Goal: Task Accomplishment & Management: Manage account settings

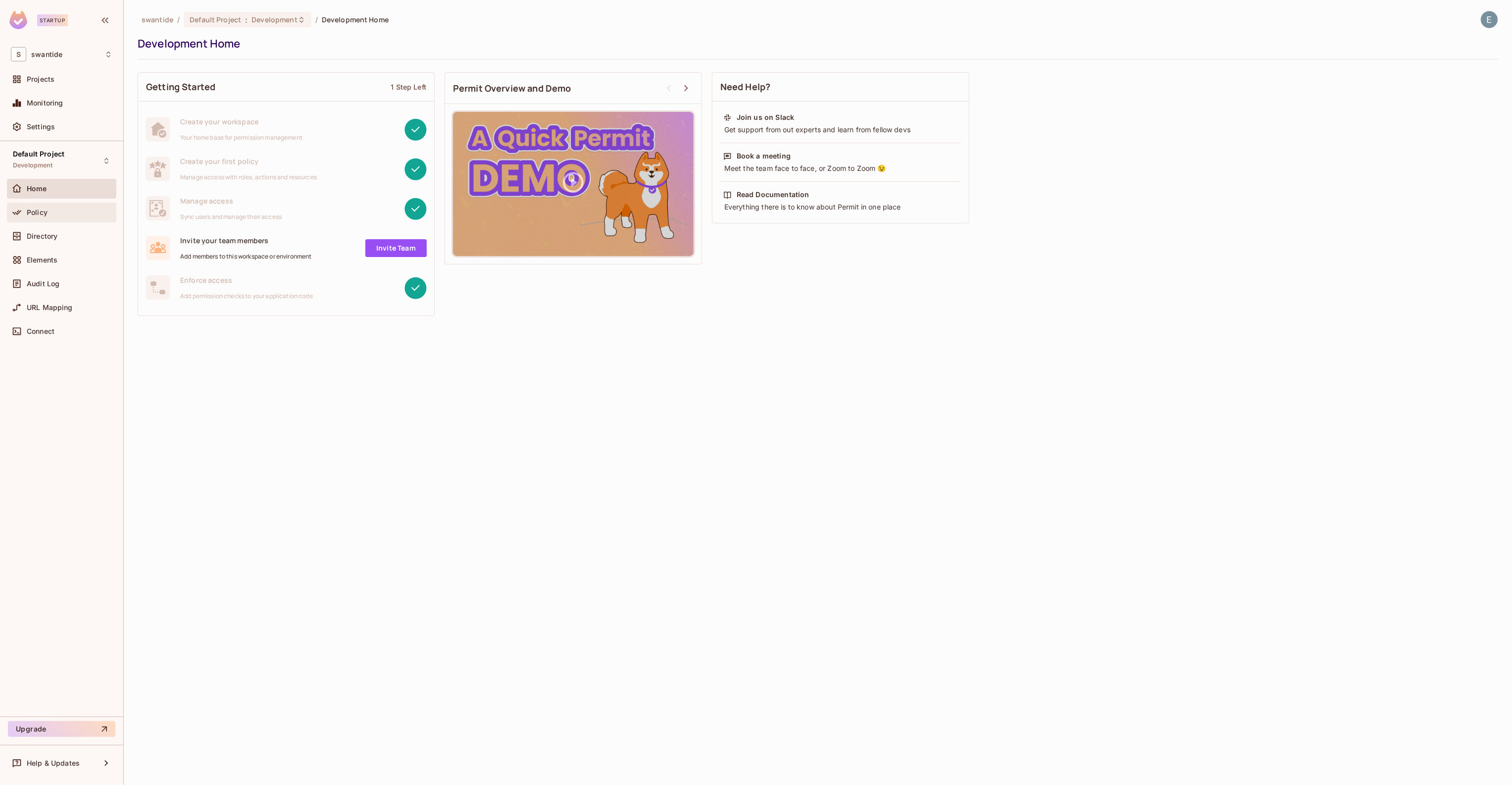
click at [68, 213] on div "Policy" at bounding box center [69, 213] width 86 height 8
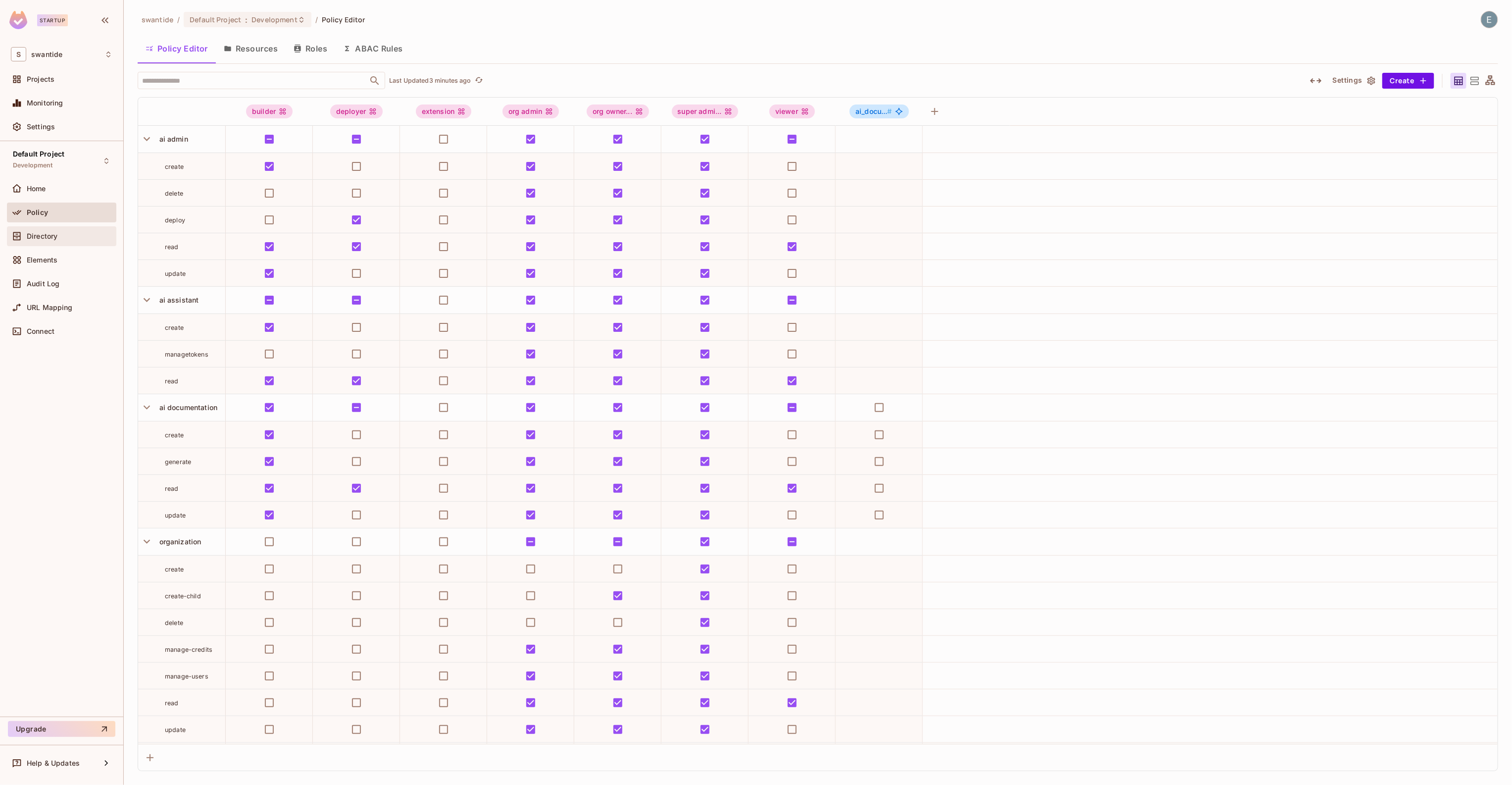
click at [57, 230] on div "Directory" at bounding box center [62, 237] width 109 height 20
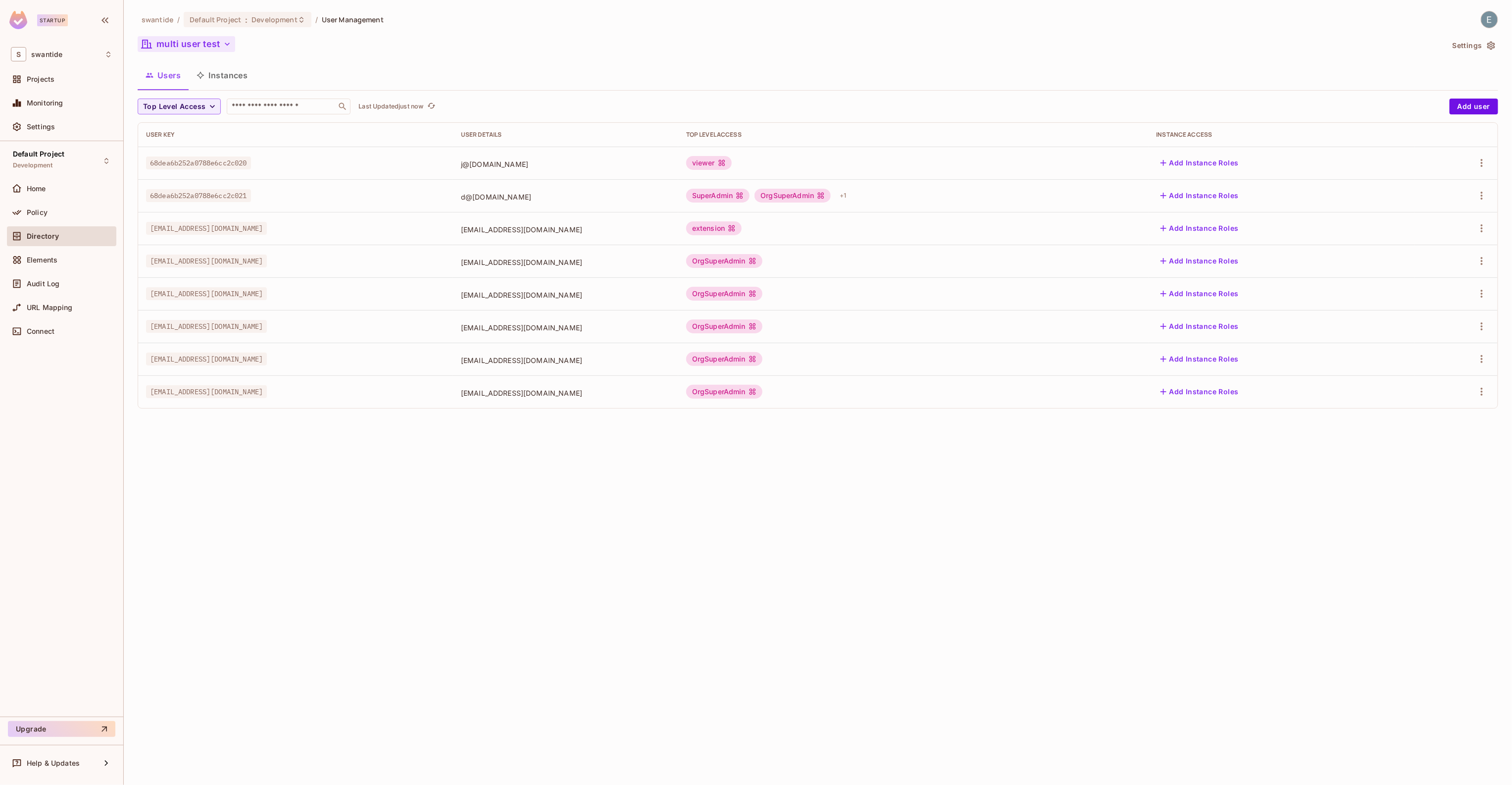
click at [210, 45] on button "multi user test" at bounding box center [187, 43] width 98 height 16
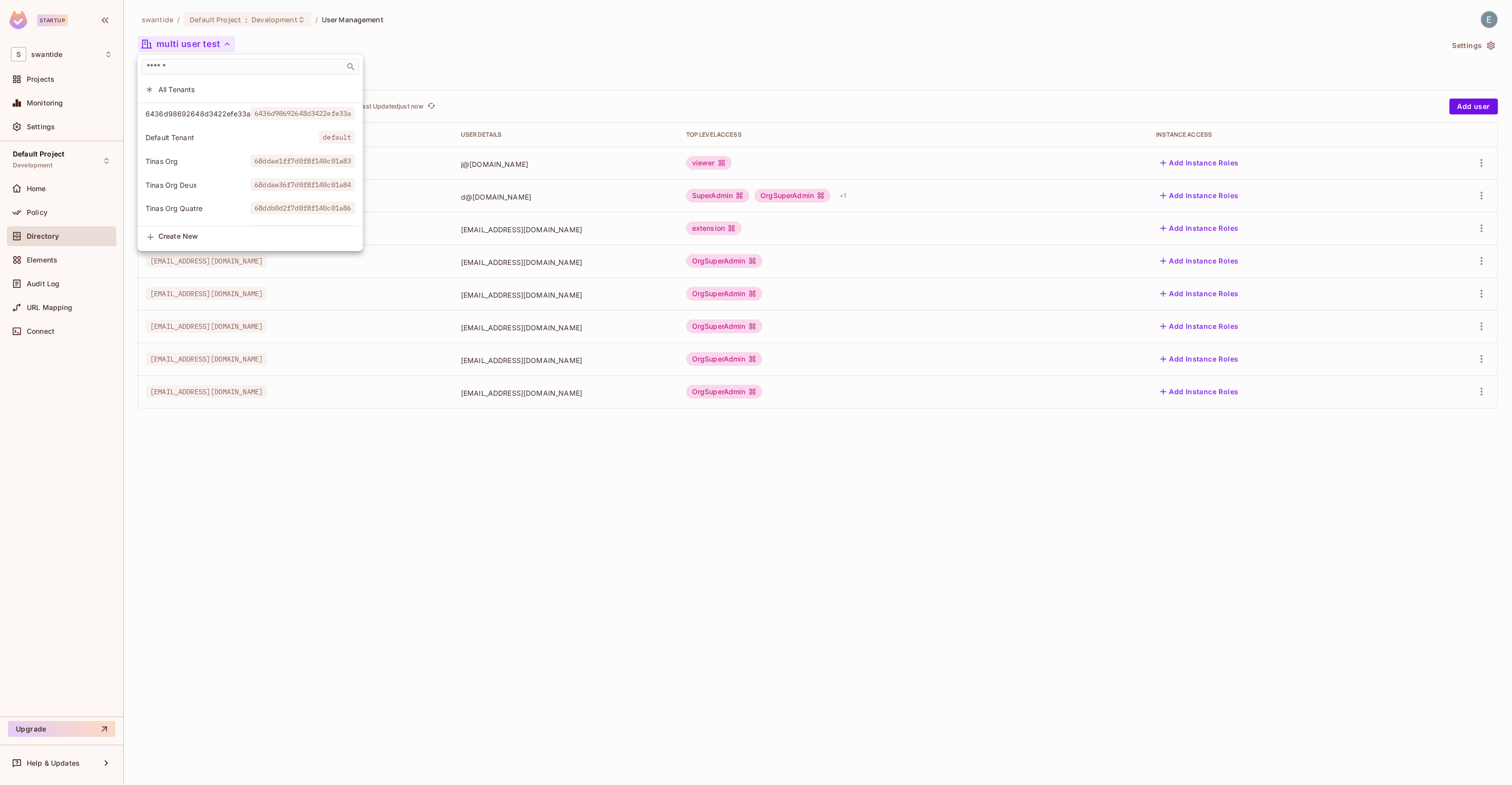
scroll to position [67, 0]
click at [213, 214] on span "test new tenant" at bounding box center [198, 213] width 105 height 10
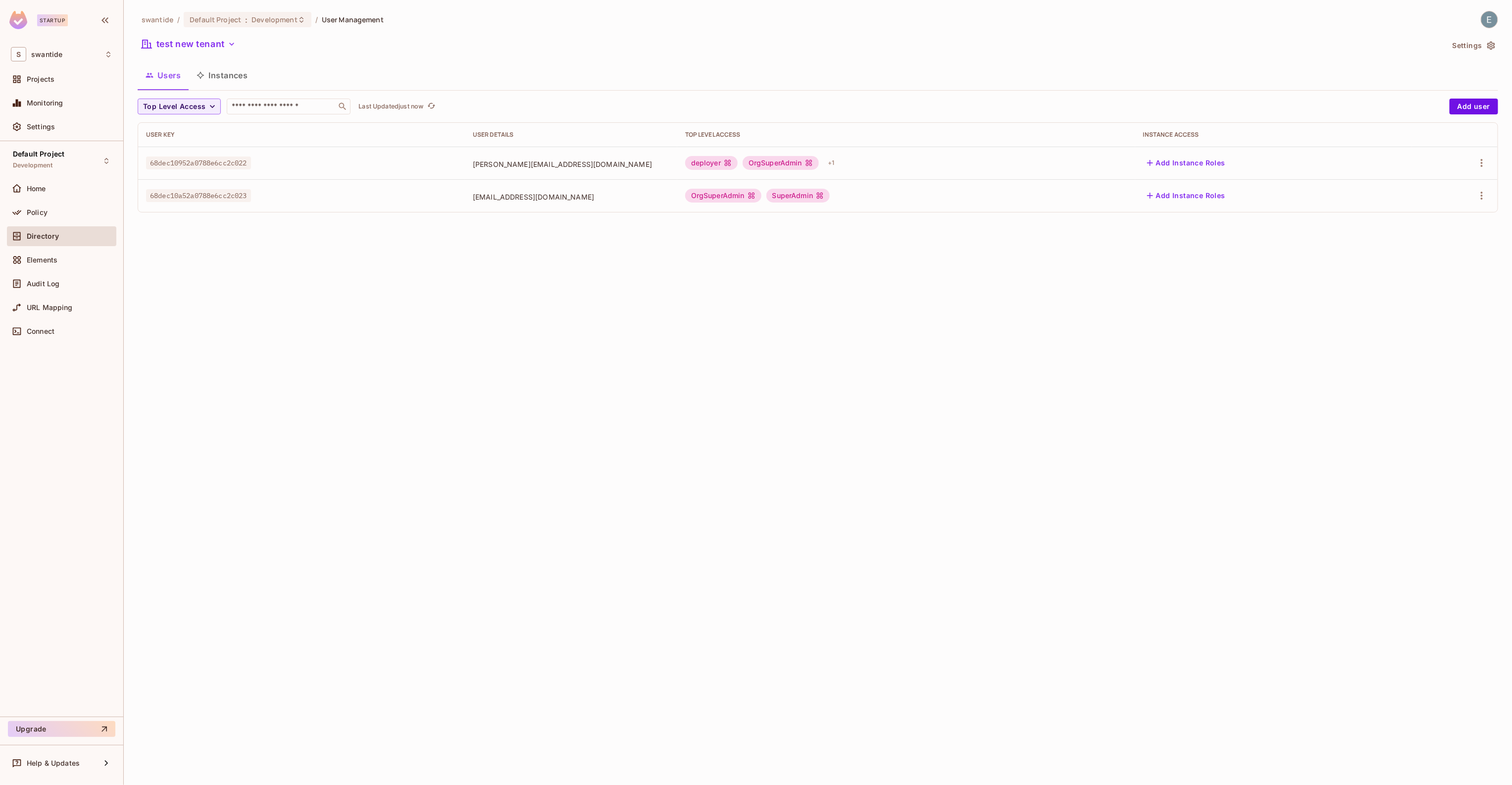
click at [799, 332] on div "swantide / Default Project : Development / User Management test new tenant Sett…" at bounding box center [818, 392] width 1389 height 785
click at [217, 78] on button "Instances" at bounding box center [222, 75] width 67 height 24
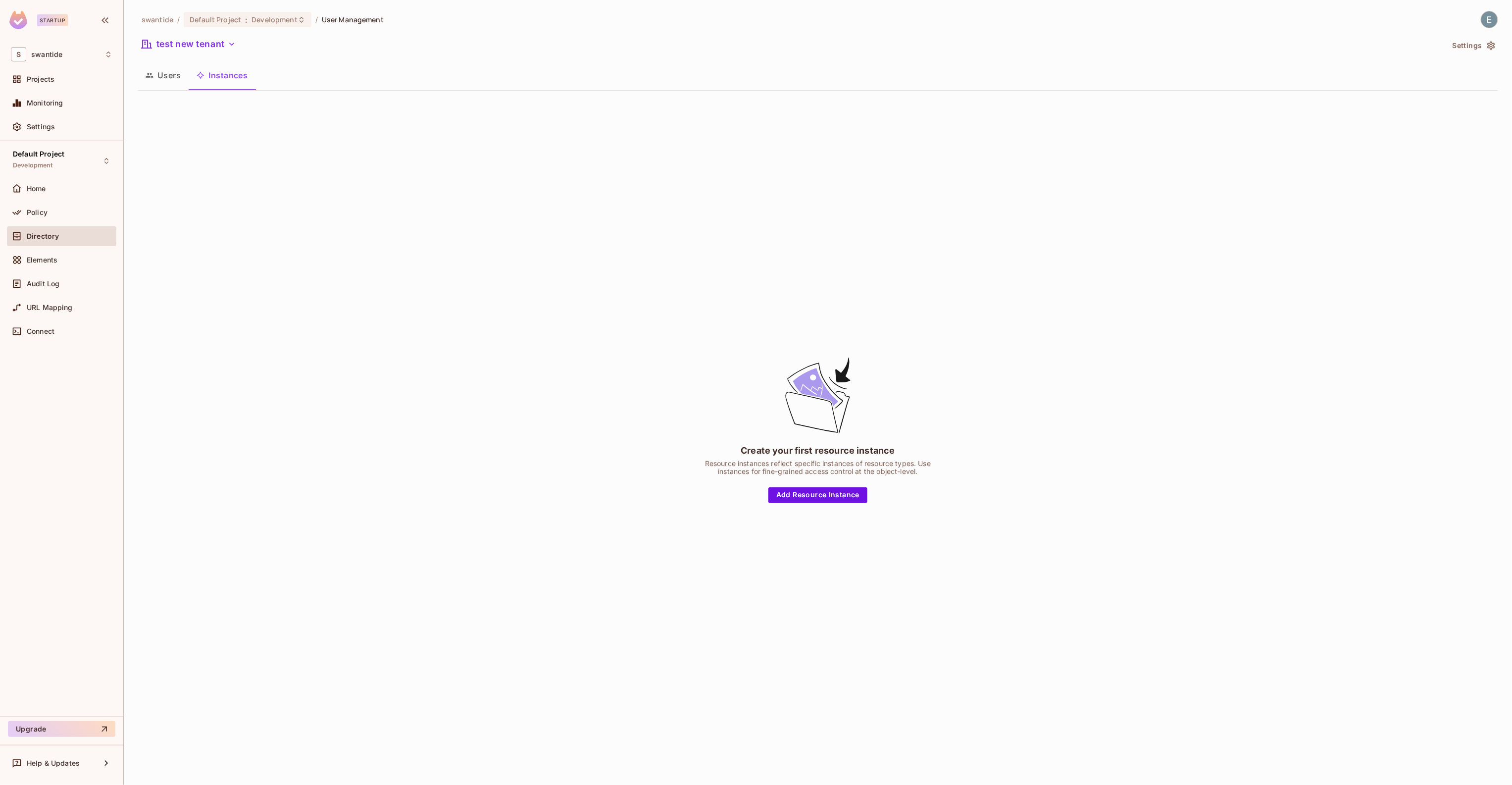
click at [157, 80] on button "Users" at bounding box center [163, 75] width 51 height 24
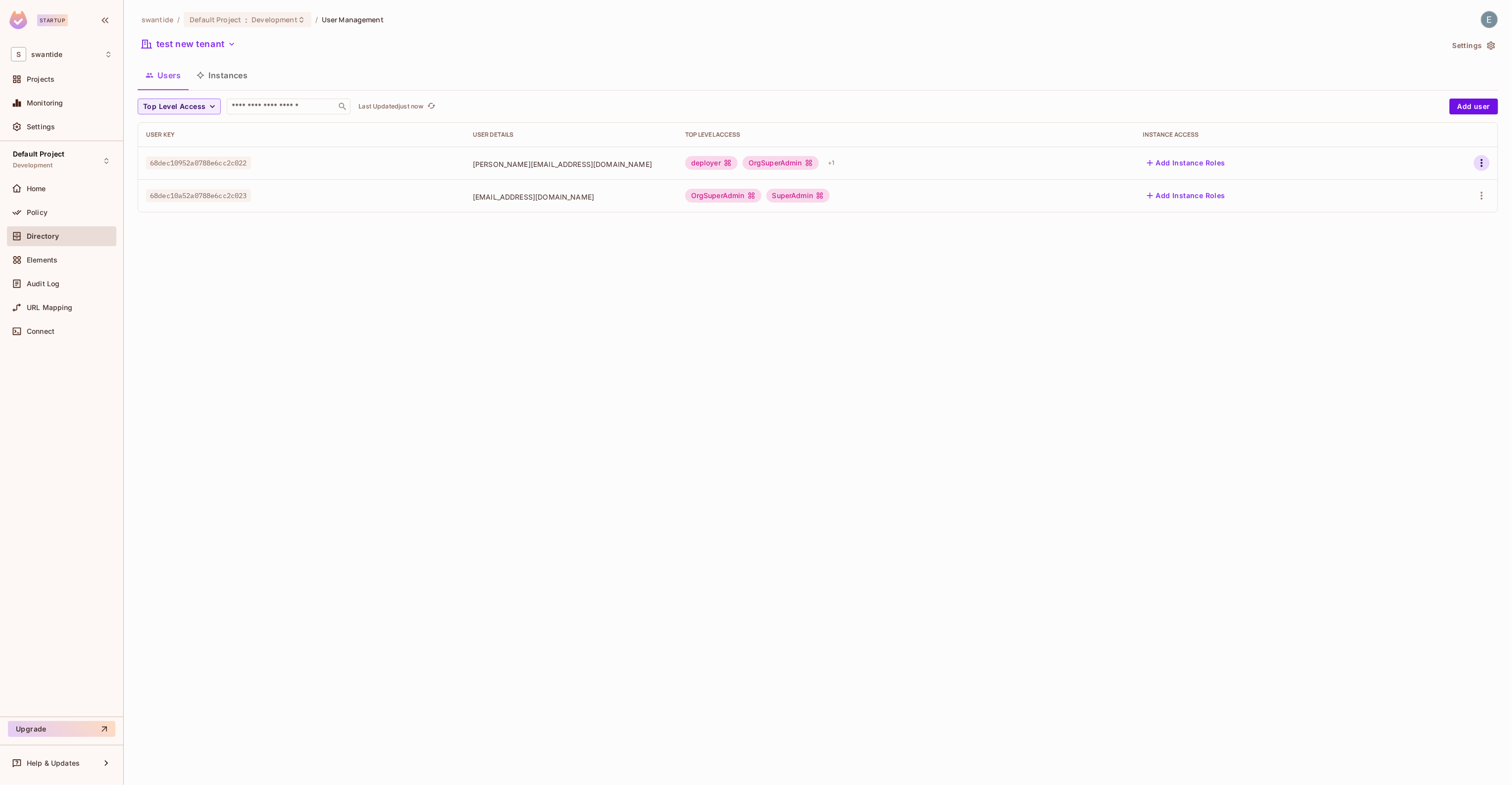
click at [1479, 160] on icon "button" at bounding box center [1482, 162] width 12 height 12
click at [1386, 129] on div at bounding box center [756, 392] width 1512 height 785
click at [231, 80] on button "Instances" at bounding box center [222, 75] width 67 height 24
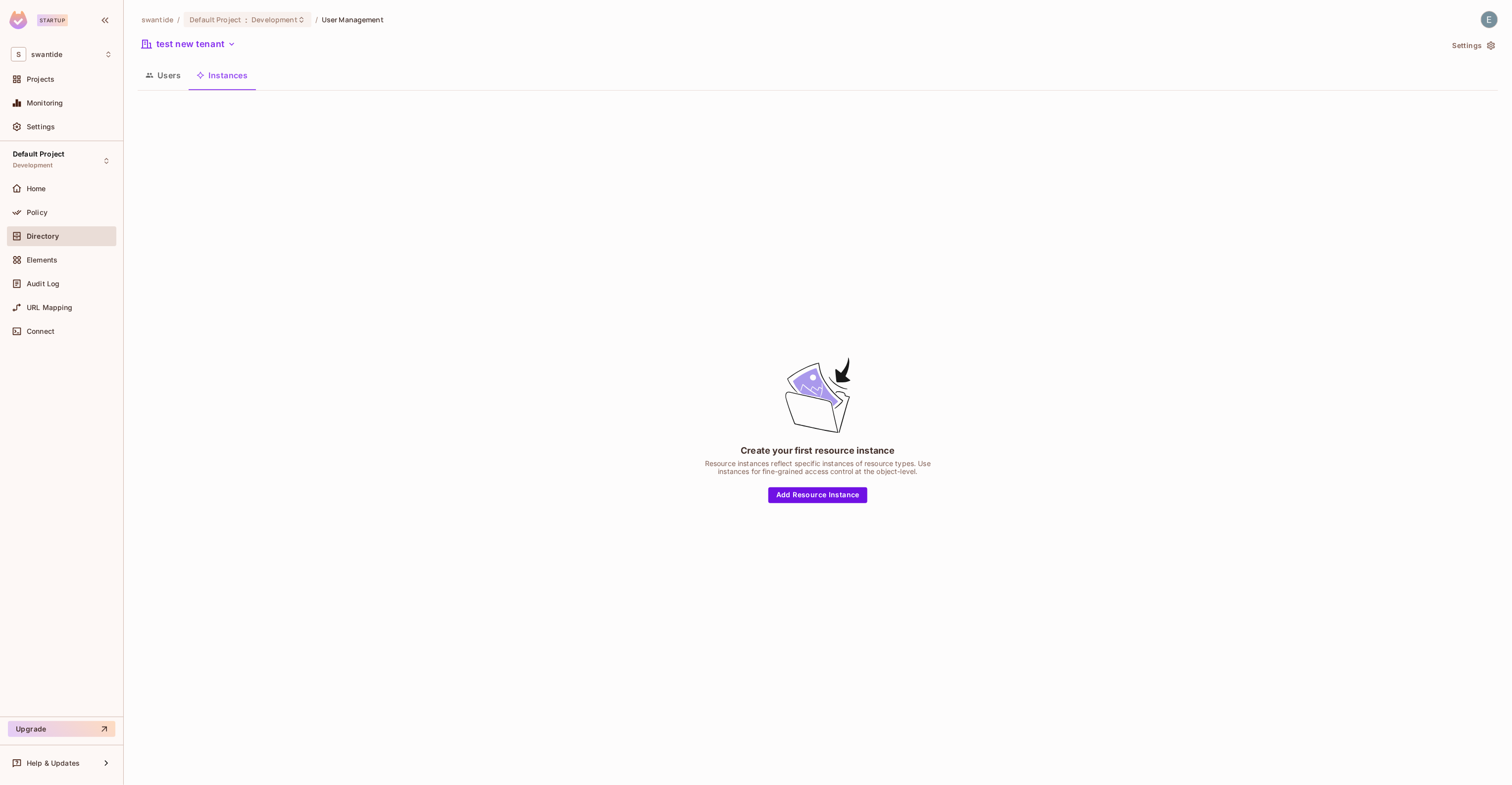
click at [148, 77] on icon "button" at bounding box center [149, 75] width 7 height 4
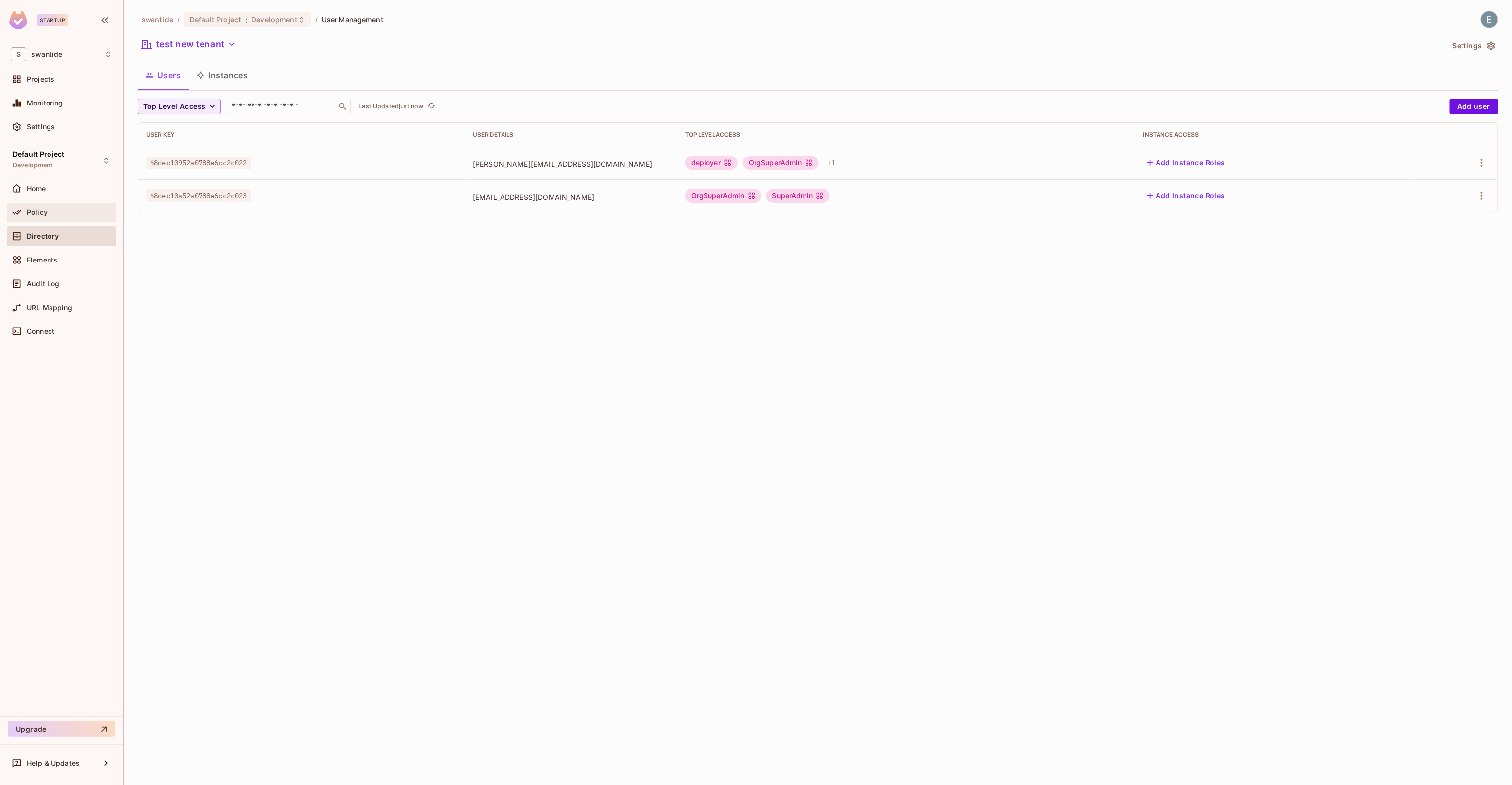
click at [70, 219] on div "Policy" at bounding box center [62, 212] width 109 height 20
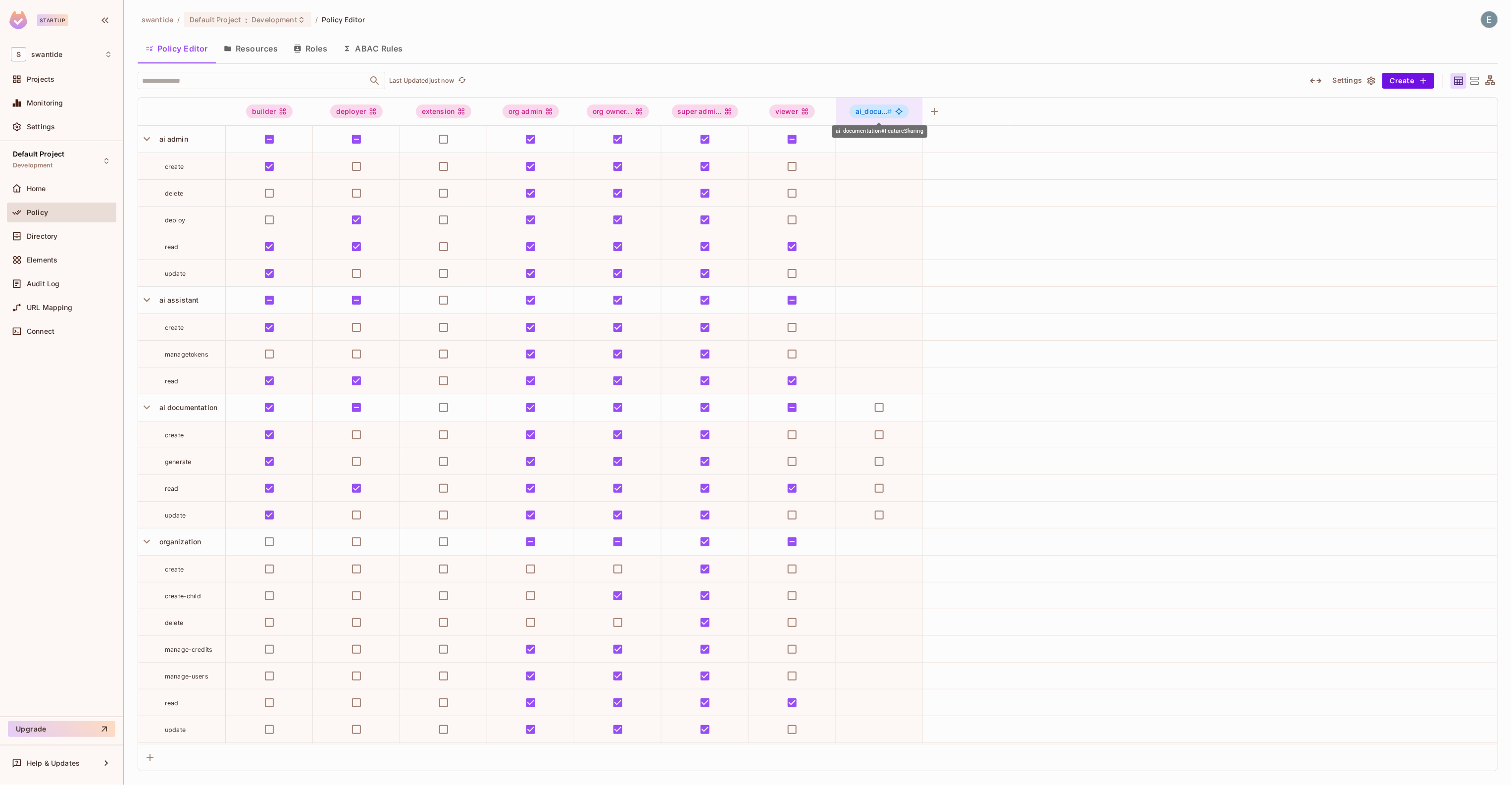
click at [878, 113] on span "ai_docu... #" at bounding box center [873, 111] width 37 height 8
click at [789, 73] on div at bounding box center [756, 392] width 1512 height 785
click at [149, 138] on icon "button" at bounding box center [147, 139] width 13 height 13
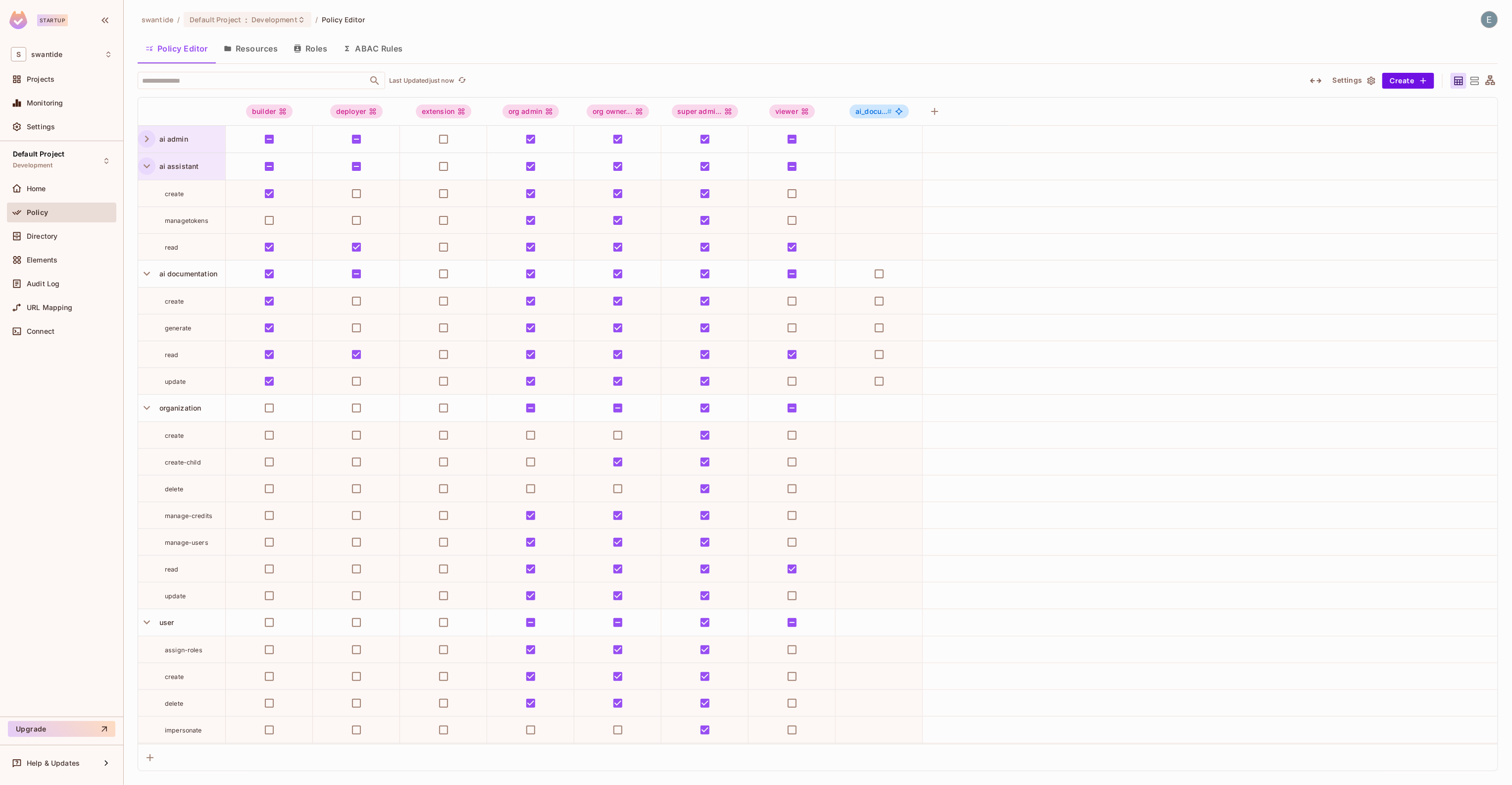
click at [142, 170] on icon "button" at bounding box center [147, 166] width 13 height 13
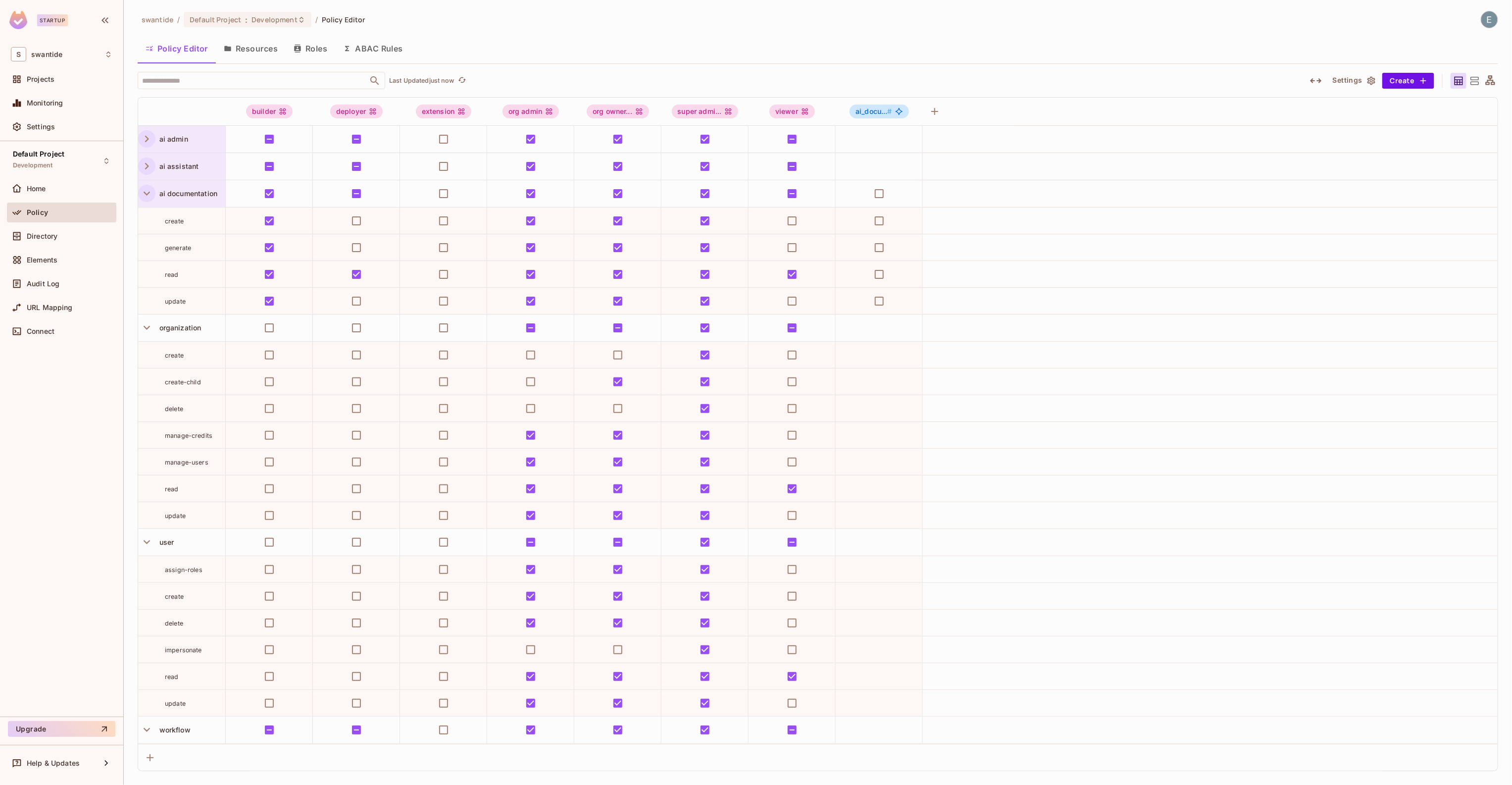
click at [146, 188] on icon "button" at bounding box center [147, 193] width 13 height 13
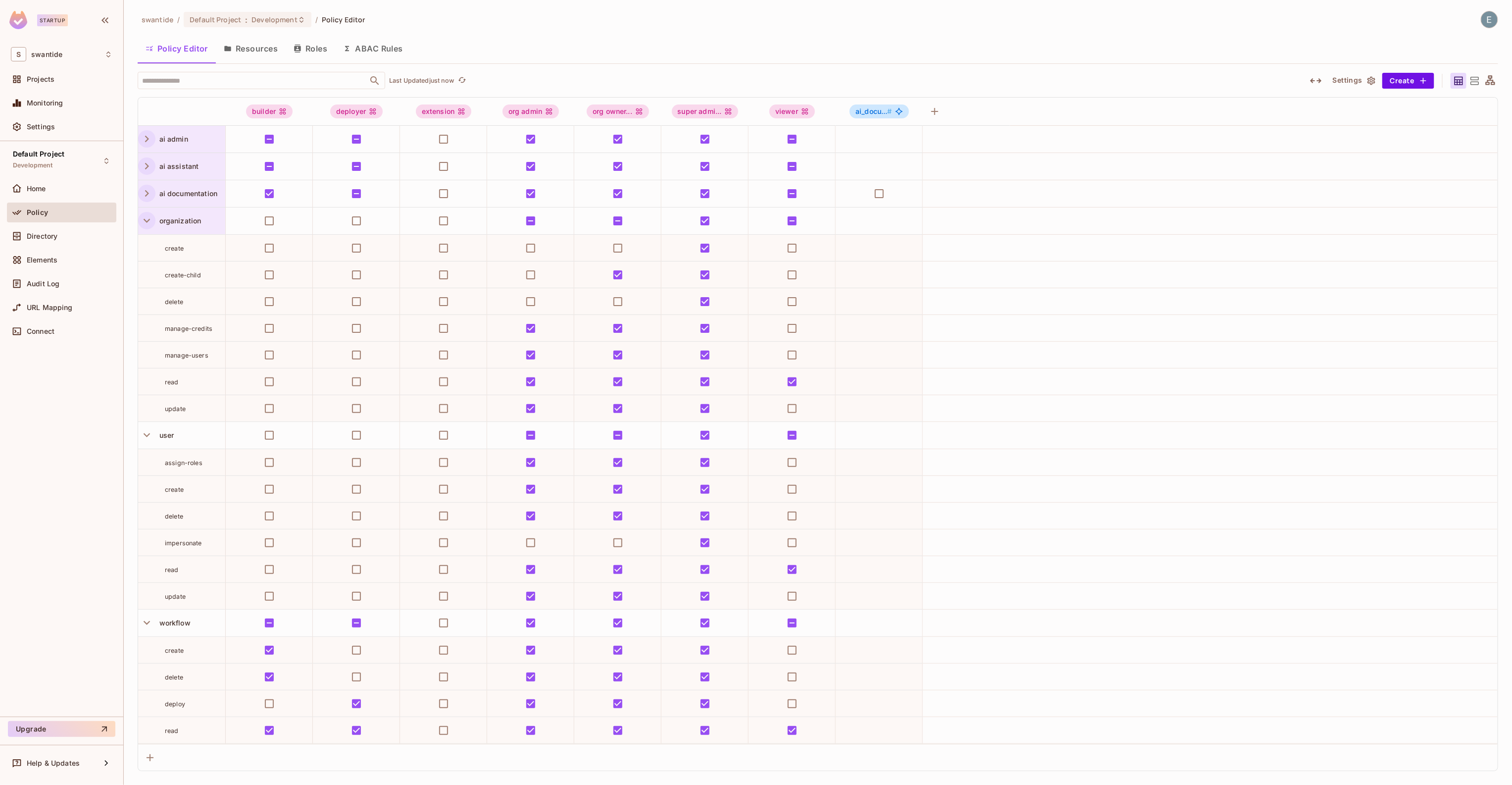
click at [144, 217] on icon "button" at bounding box center [147, 220] width 13 height 13
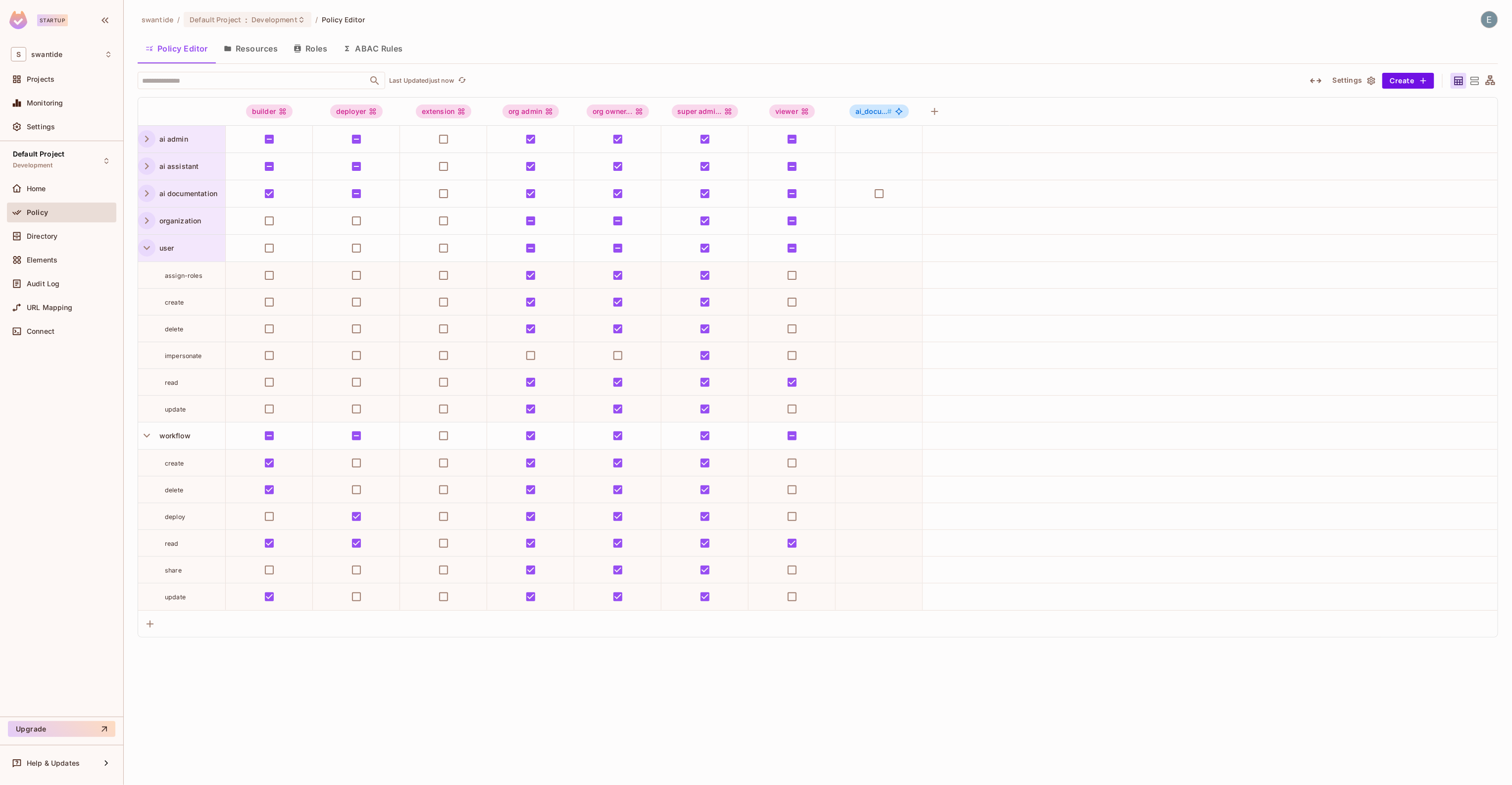
click at [146, 248] on icon "button" at bounding box center [147, 248] width 7 height 4
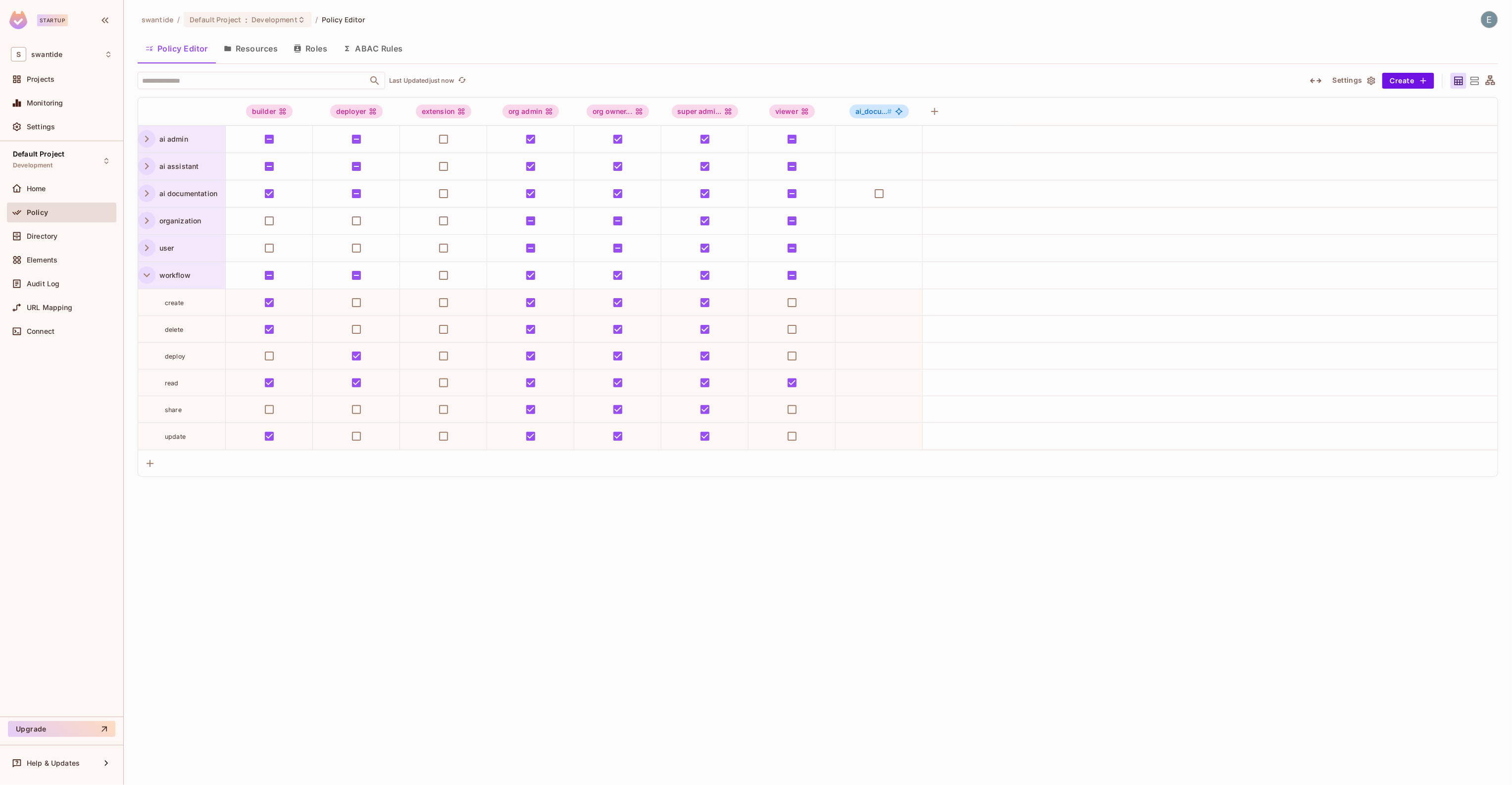
click at [145, 277] on icon "button" at bounding box center [147, 275] width 13 height 13
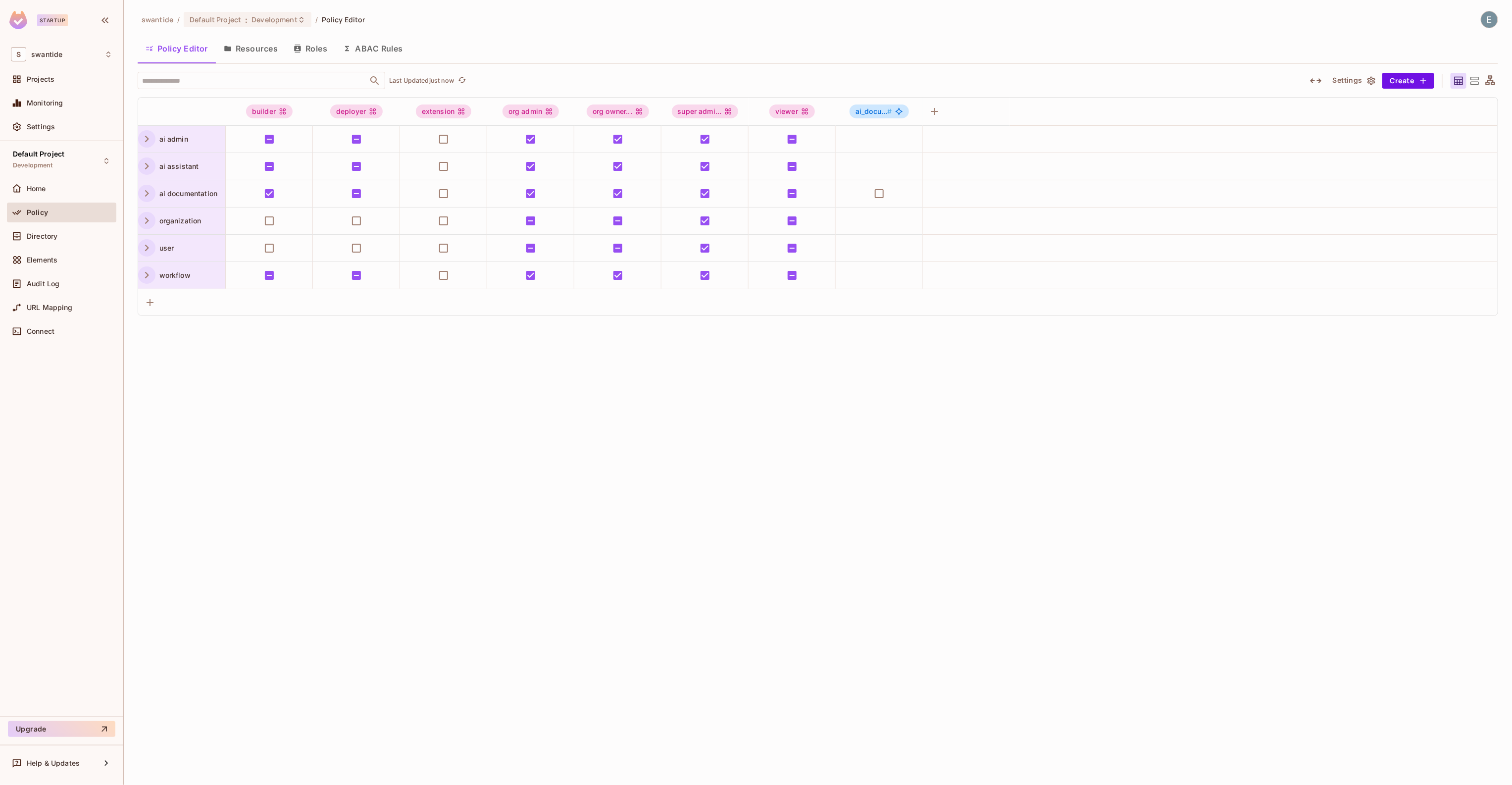
click at [144, 166] on icon "button" at bounding box center [147, 166] width 13 height 13
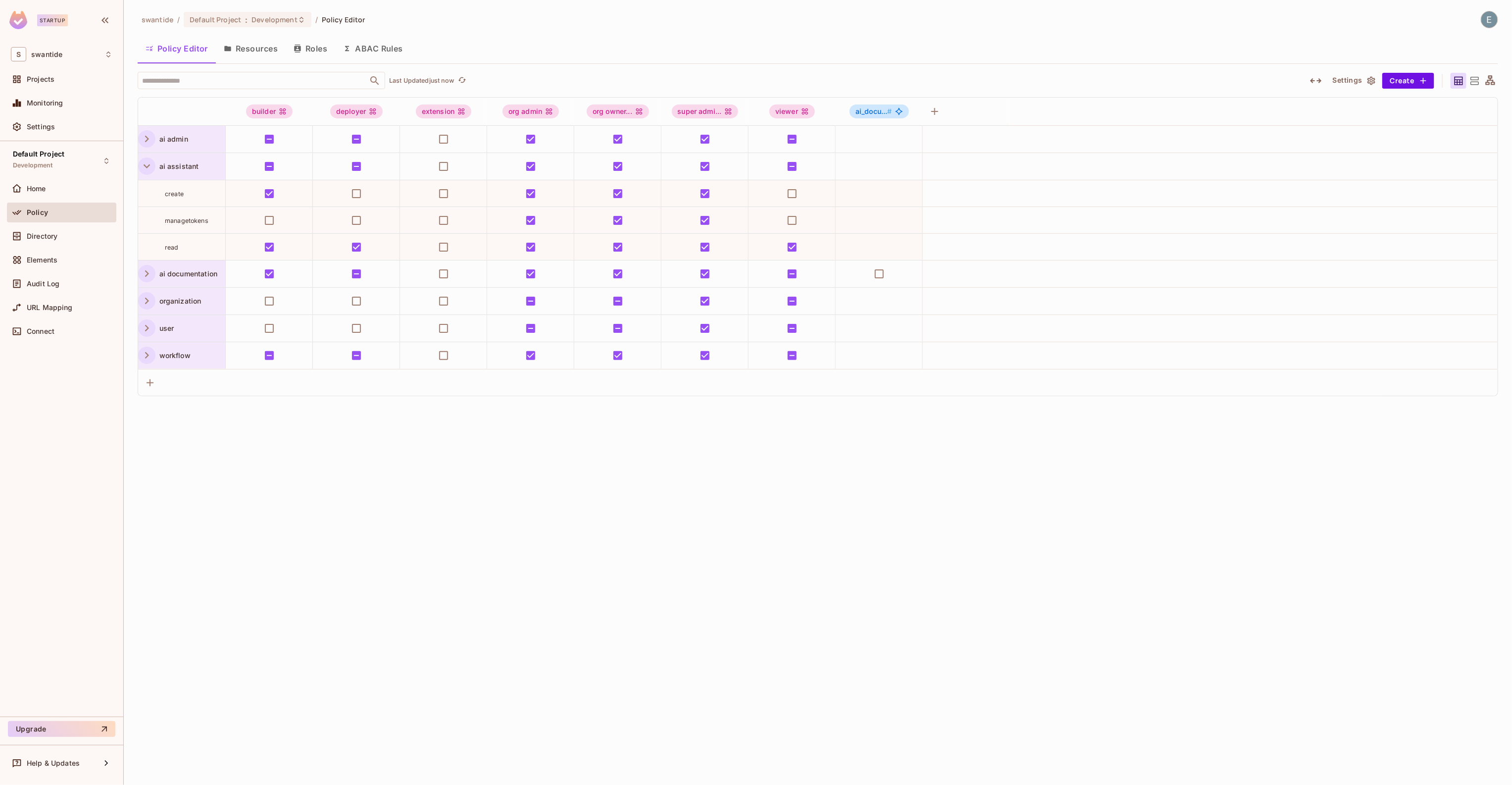
click at [253, 47] on button "Resources" at bounding box center [251, 48] width 70 height 24
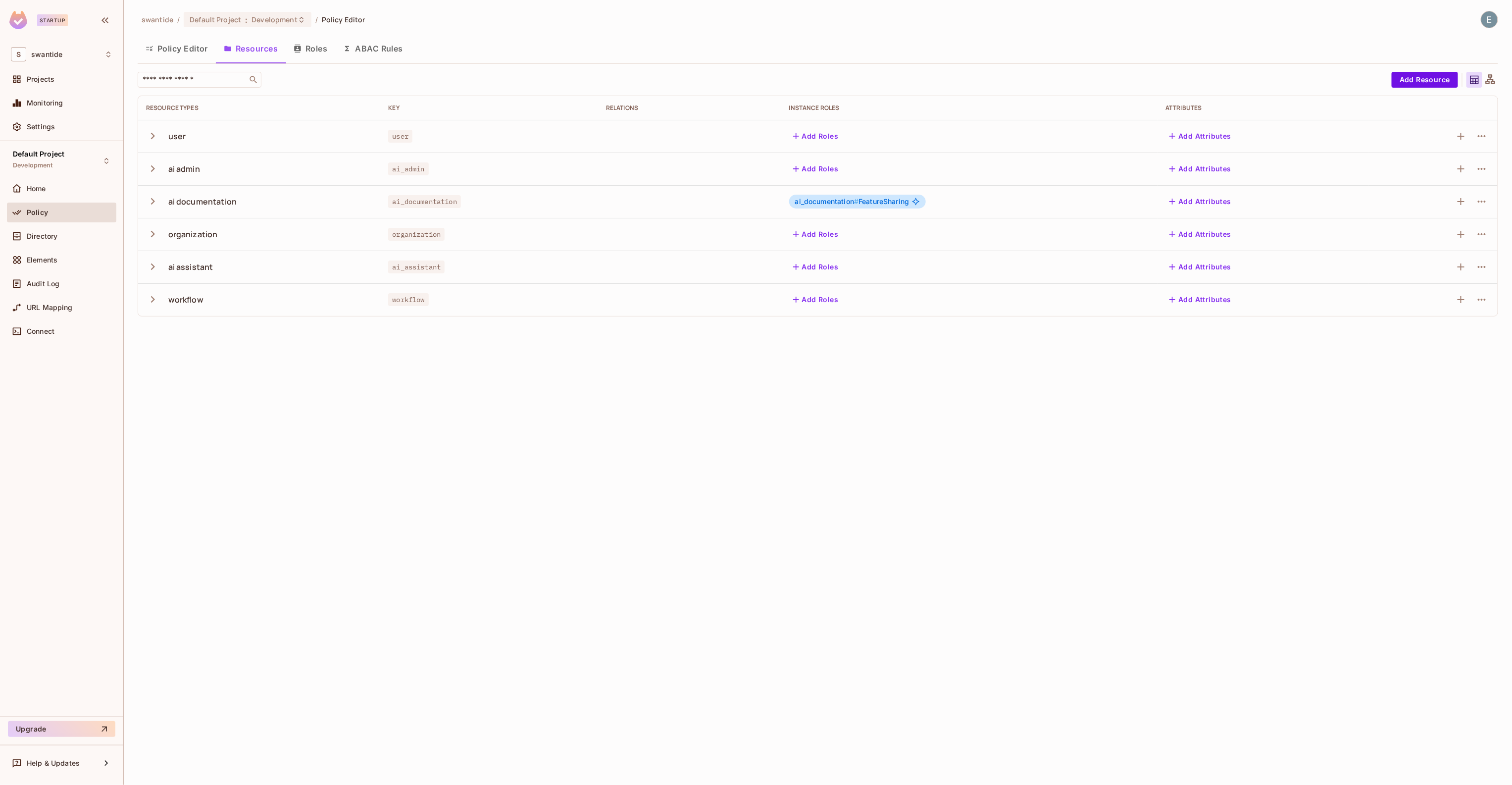
click at [151, 166] on icon "button" at bounding box center [153, 169] width 13 height 13
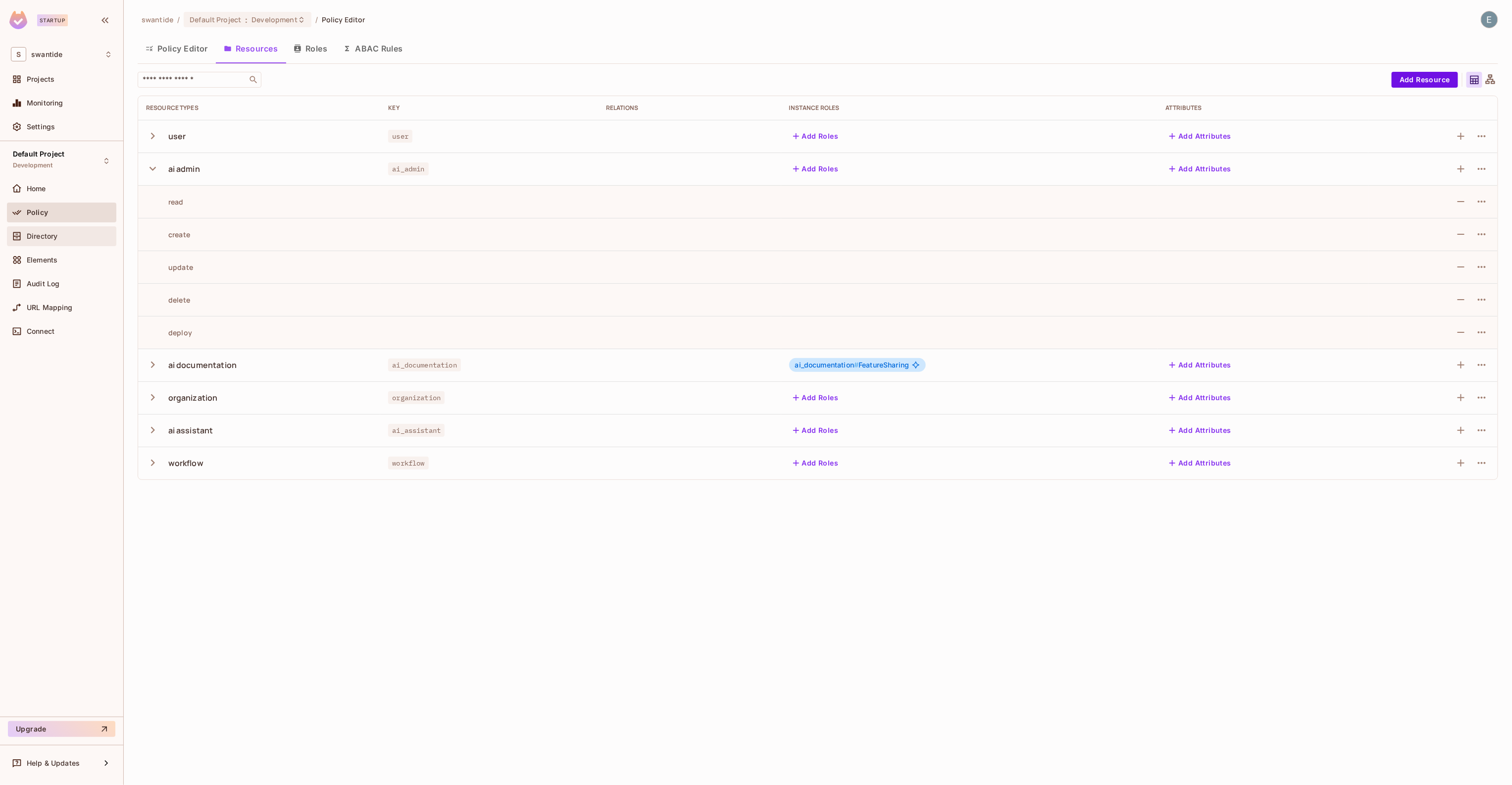
click at [80, 237] on div "Directory" at bounding box center [69, 237] width 86 height 8
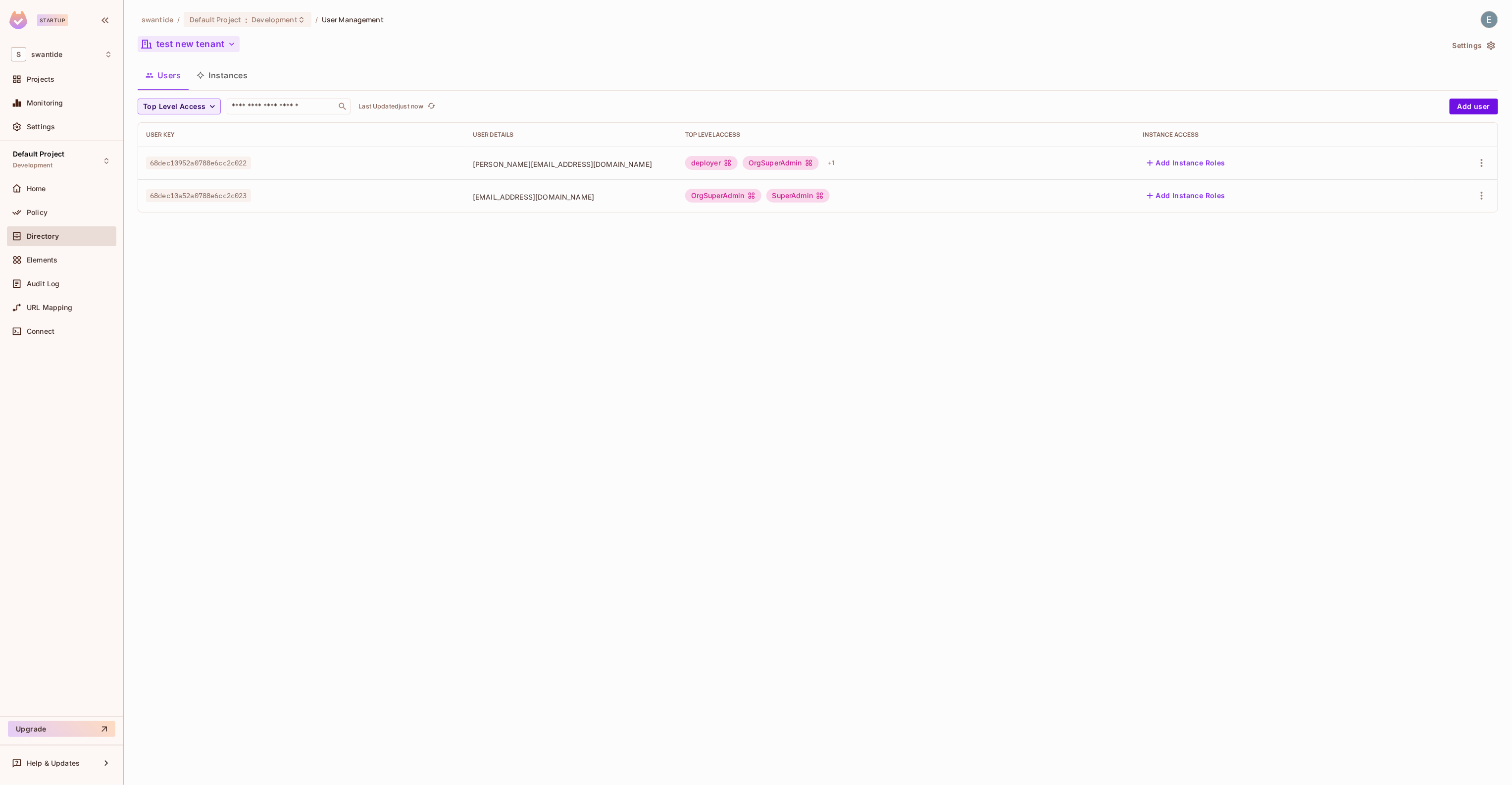
click at [191, 47] on button "test new tenant" at bounding box center [188, 43] width 102 height 16
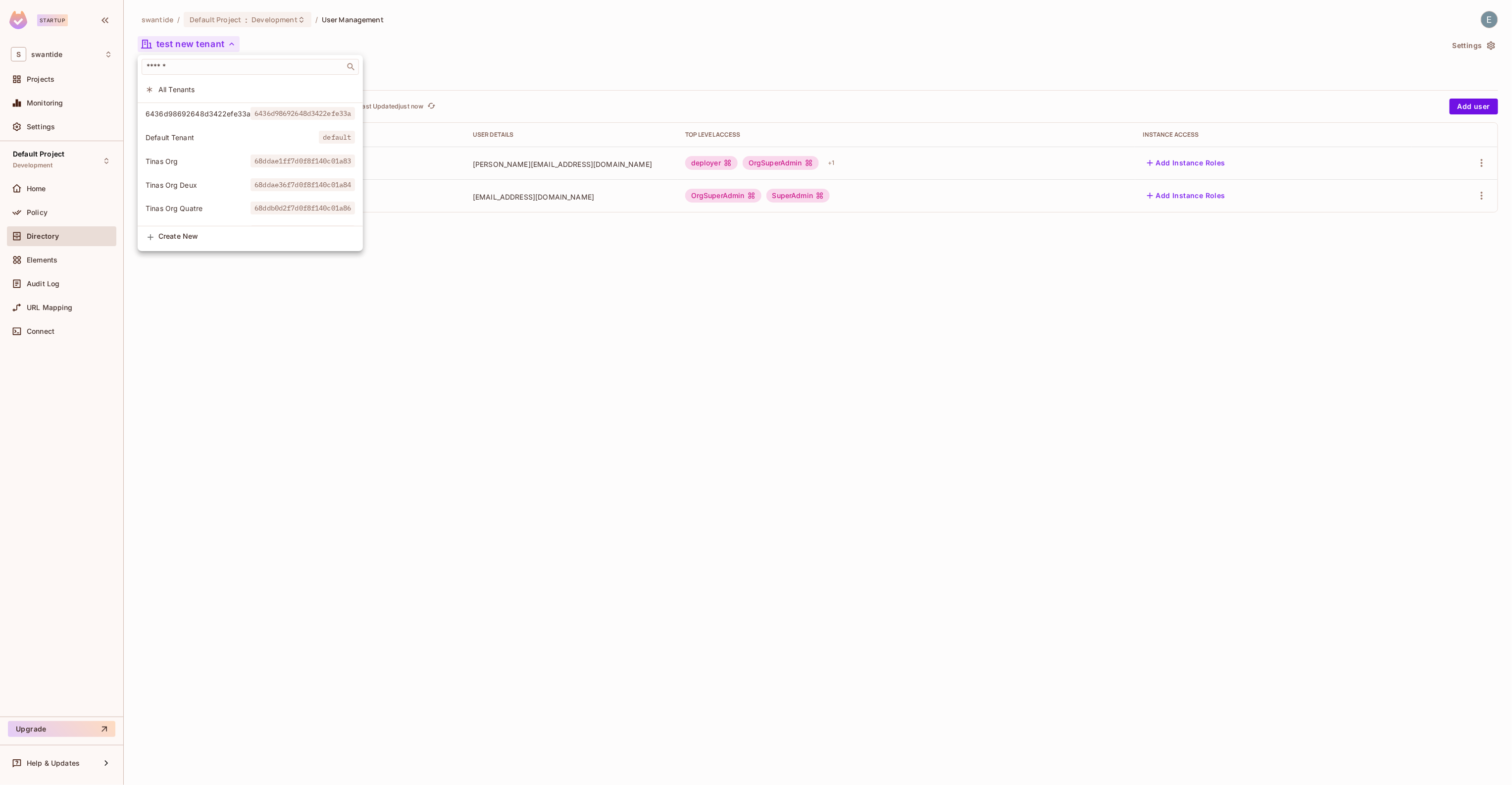
click at [610, 295] on div at bounding box center [756, 392] width 1512 height 785
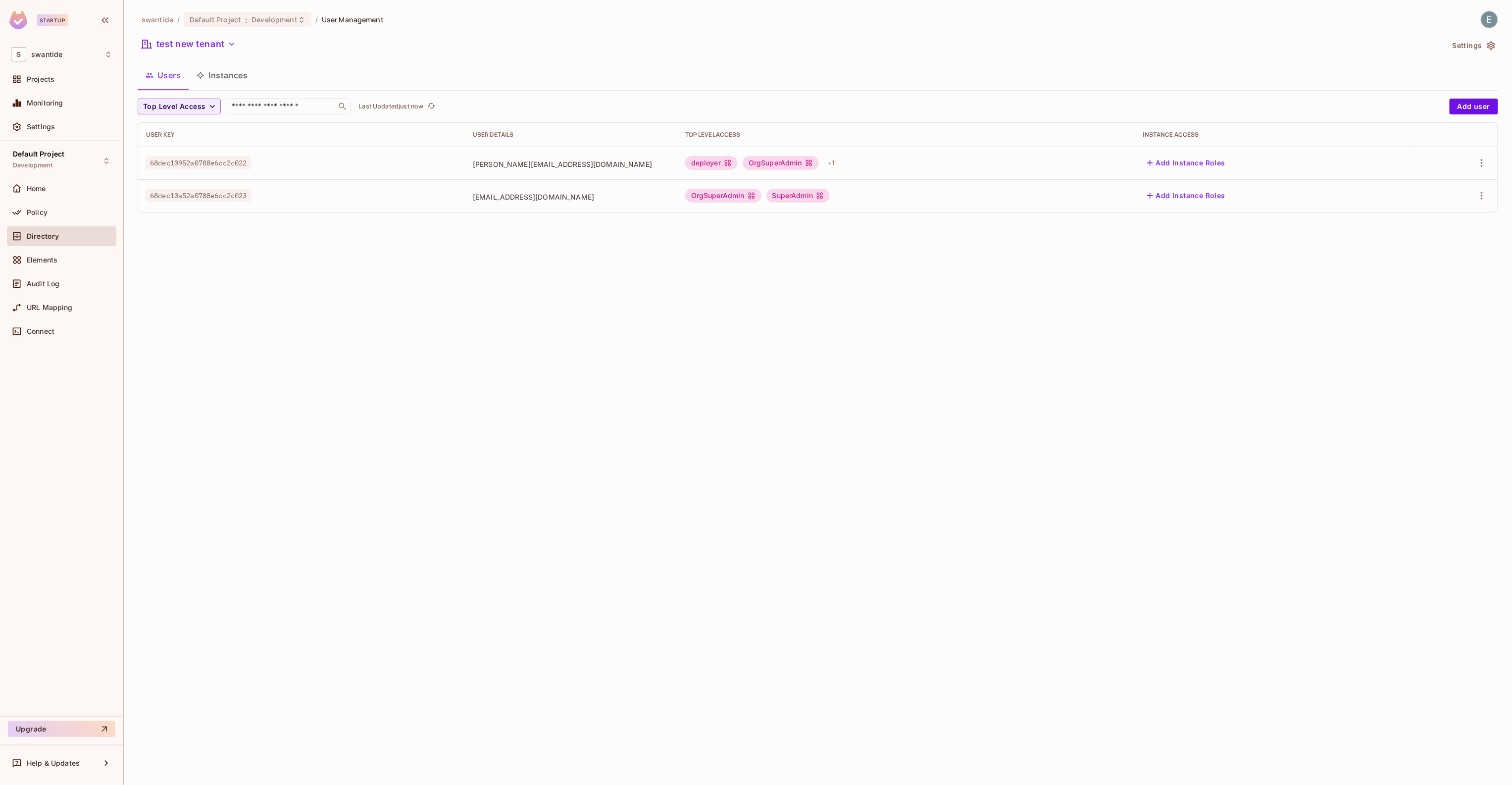
click at [228, 162] on span "68dec10952a0788e6cc2c022" at bounding box center [198, 163] width 105 height 13
drag, startPoint x: 472, startPoint y: 161, endPoint x: 608, endPoint y: 163, distance: 136.0
click at [608, 163] on td "bob@swantide.com" at bounding box center [571, 163] width 213 height 33
